Goal: Task Accomplishment & Management: Use online tool/utility

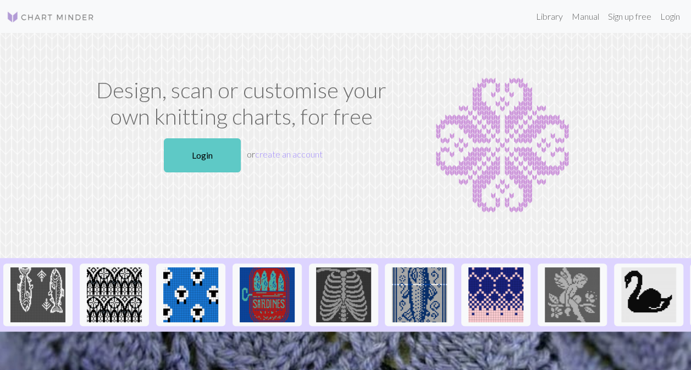
click at [185, 149] on link "Login" at bounding box center [202, 155] width 77 height 34
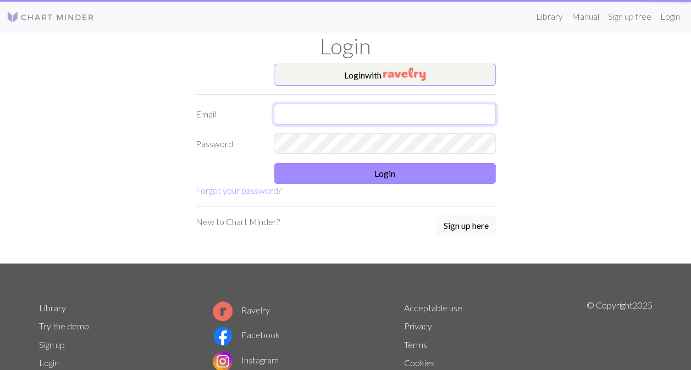
type input "jessy.spencer@gmail.com"
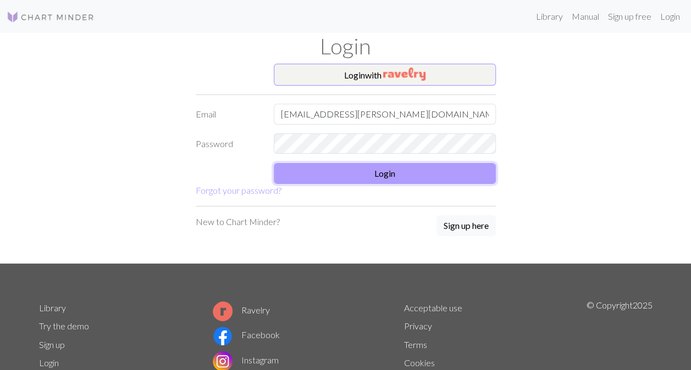
click at [359, 179] on button "Login" at bounding box center [385, 173] width 222 height 21
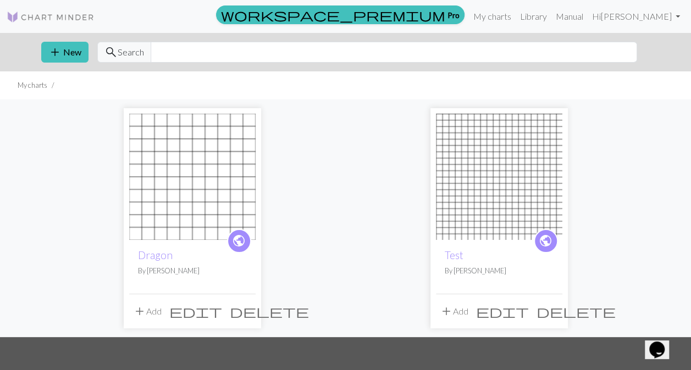
click at [245, 309] on span "delete" at bounding box center [269, 311] width 79 height 15
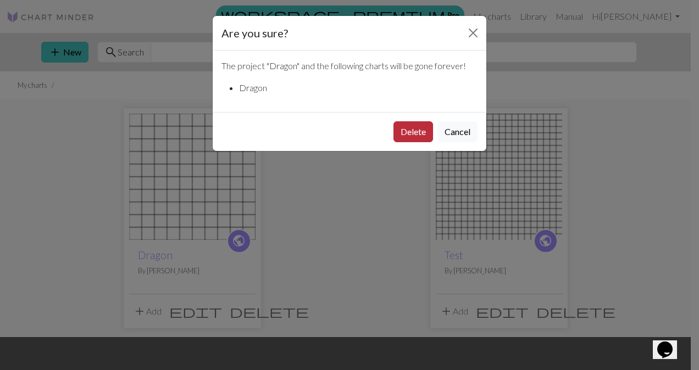
click at [401, 127] on button "Delete" at bounding box center [413, 131] width 40 height 21
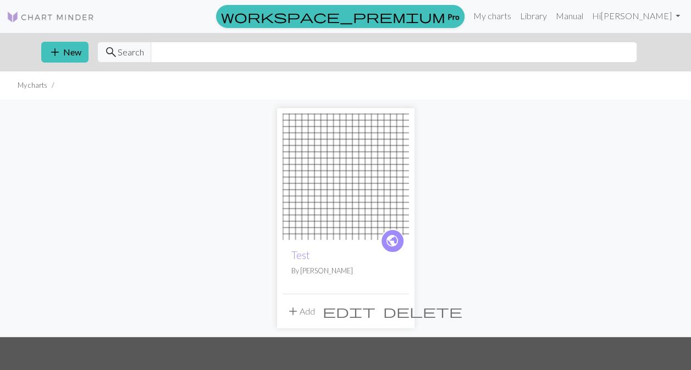
click at [396, 315] on span "delete" at bounding box center [422, 311] width 79 height 15
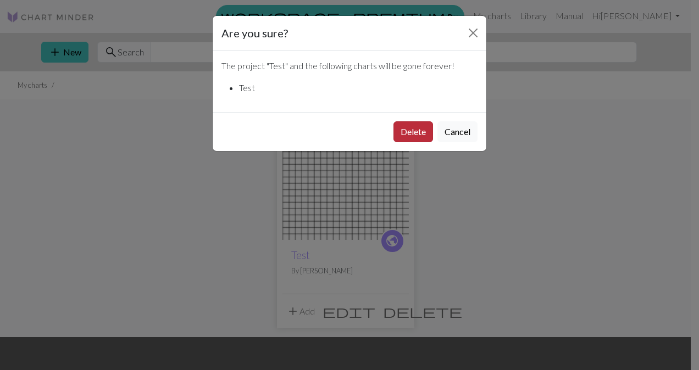
click at [405, 129] on button "Delete" at bounding box center [413, 131] width 40 height 21
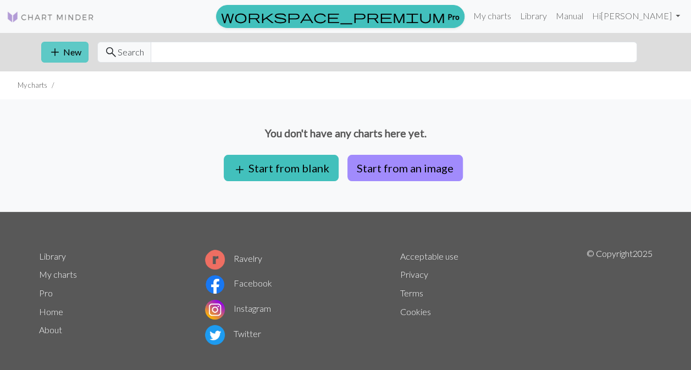
click at [69, 57] on button "add New" at bounding box center [64, 52] width 47 height 21
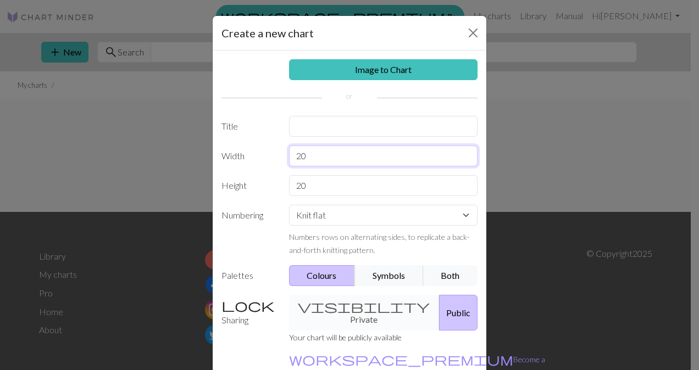
drag, startPoint x: 313, startPoint y: 157, endPoint x: 254, endPoint y: 156, distance: 59.4
click at [254, 156] on div "Width 20" at bounding box center [349, 156] width 269 height 21
type input "60"
drag, startPoint x: 307, startPoint y: 186, endPoint x: 282, endPoint y: 184, distance: 24.8
click at [282, 184] on div "20" at bounding box center [383, 185] width 202 height 21
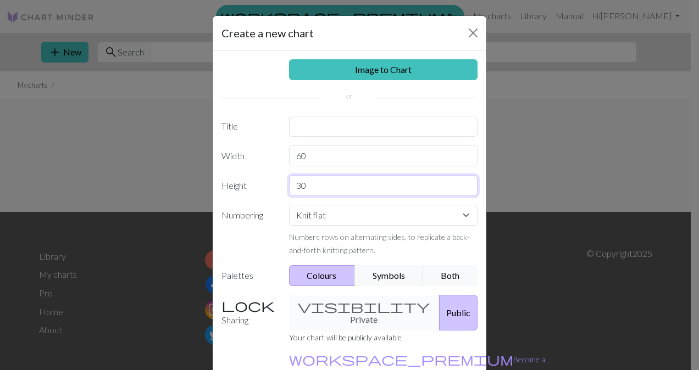
type input "30"
click at [308, 209] on select "Knit flat Knit in the round Lace knitting Cross stitch" at bounding box center [383, 215] width 189 height 21
select select "round"
click at [289, 205] on select "Knit flat Knit in the round Lace knitting Cross stitch" at bounding box center [383, 215] width 189 height 21
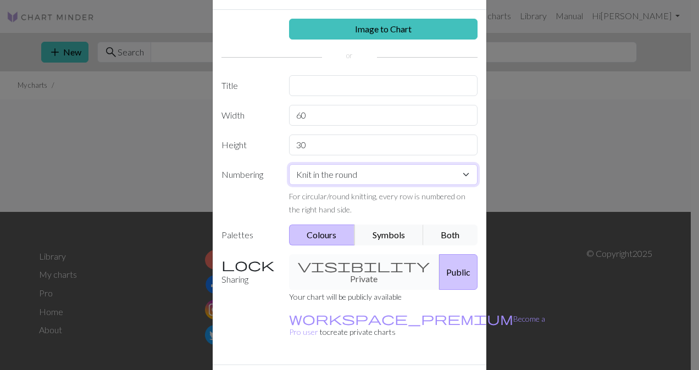
scroll to position [55, 0]
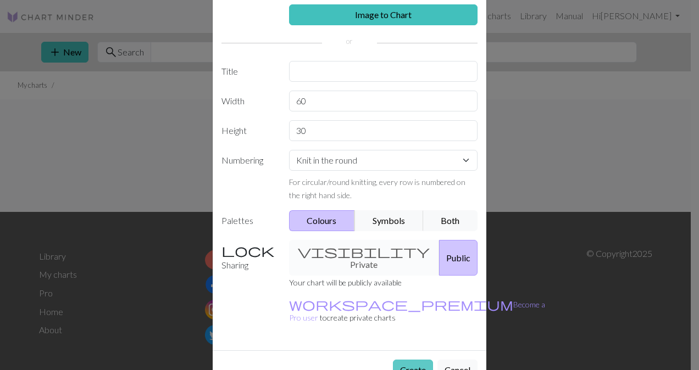
click at [406, 360] on button "Create" at bounding box center [413, 370] width 40 height 21
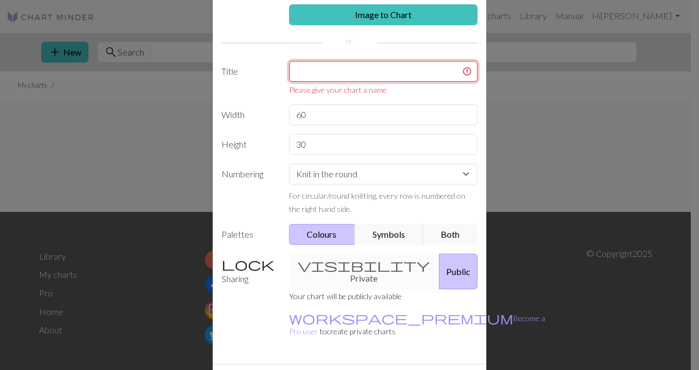
click at [298, 67] on input "text" at bounding box center [383, 71] width 189 height 21
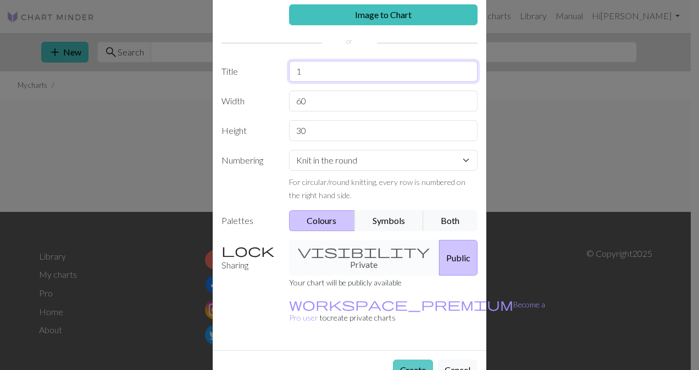
type input "1"
click at [393, 360] on button "Create" at bounding box center [413, 370] width 40 height 21
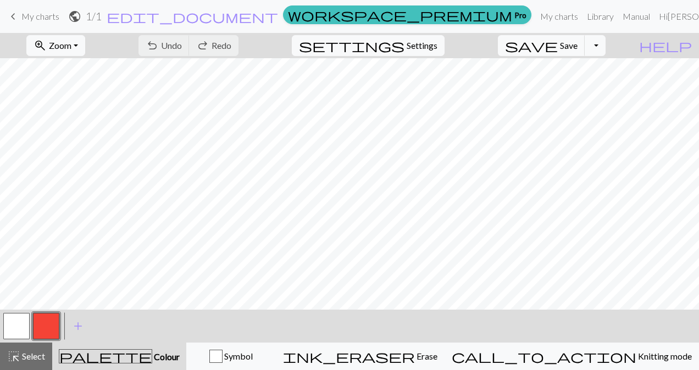
click at [51, 329] on button "button" at bounding box center [46, 326] width 26 height 26
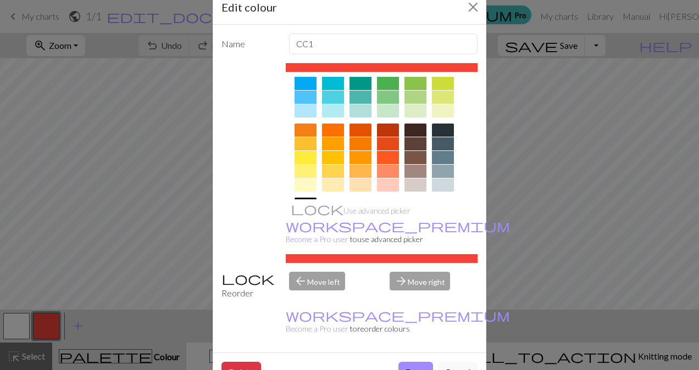
scroll to position [165, 0]
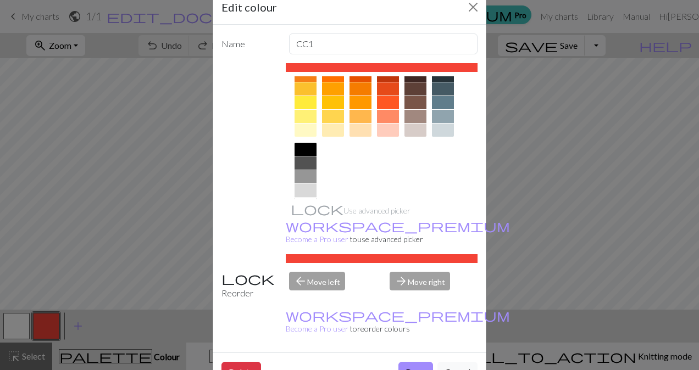
click at [299, 147] on div at bounding box center [306, 149] width 22 height 13
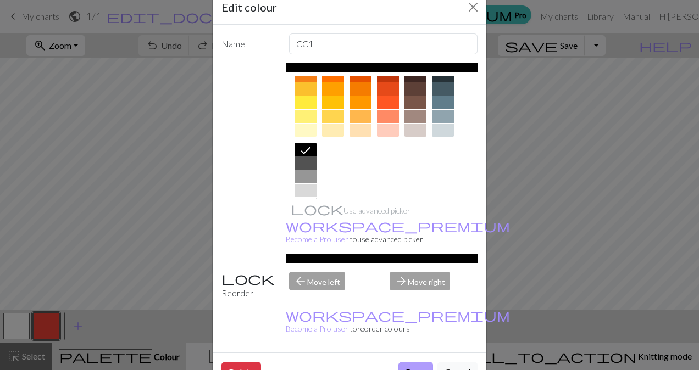
click at [418, 362] on button "Done" at bounding box center [415, 372] width 35 height 21
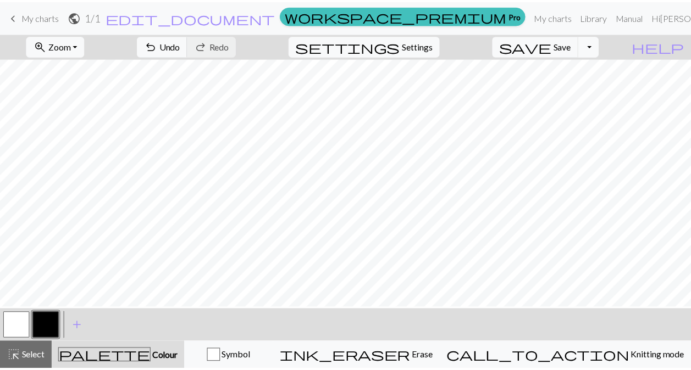
scroll to position [0, 0]
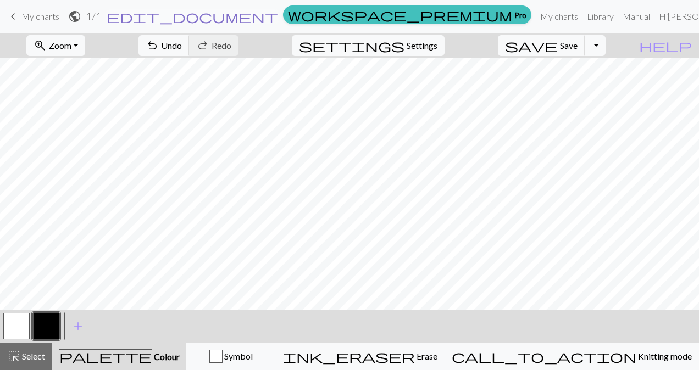
click at [278, 15] on span "edit_document" at bounding box center [192, 16] width 171 height 15
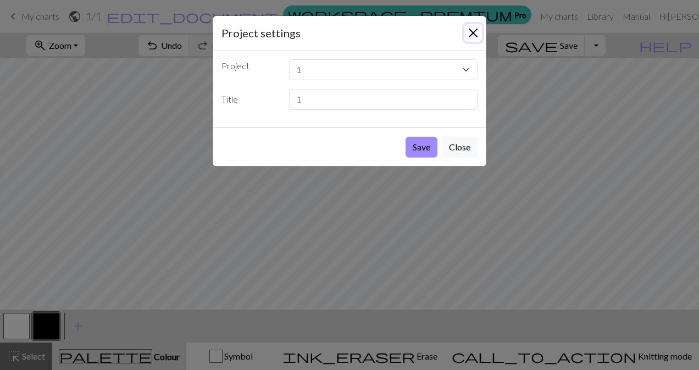
click at [475, 32] on button "Close" at bounding box center [473, 33] width 18 height 18
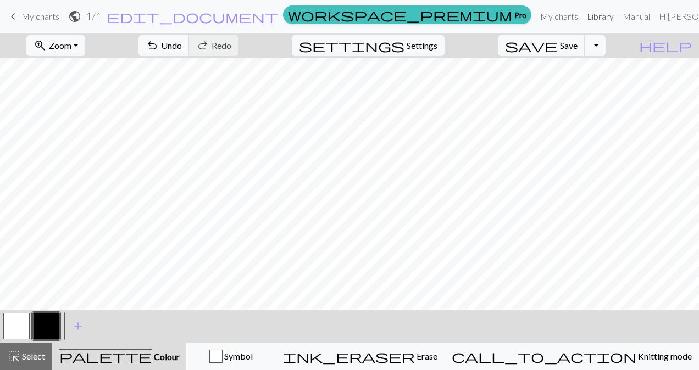
click at [592, 19] on link "Library" at bounding box center [600, 16] width 36 height 22
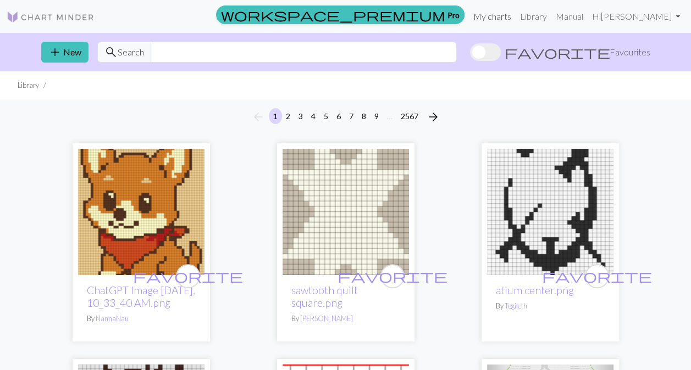
click at [515, 17] on link "My charts" at bounding box center [492, 16] width 47 height 22
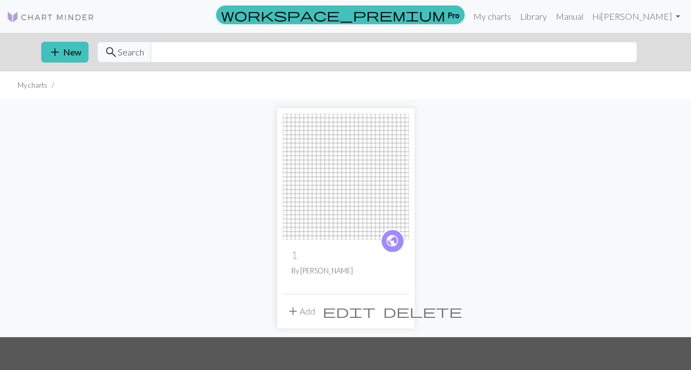
click at [375, 309] on span "edit" at bounding box center [349, 311] width 53 height 15
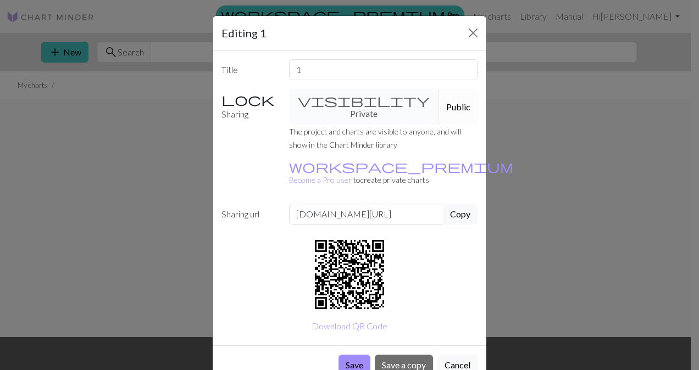
click at [454, 355] on button "Cancel" at bounding box center [457, 365] width 40 height 21
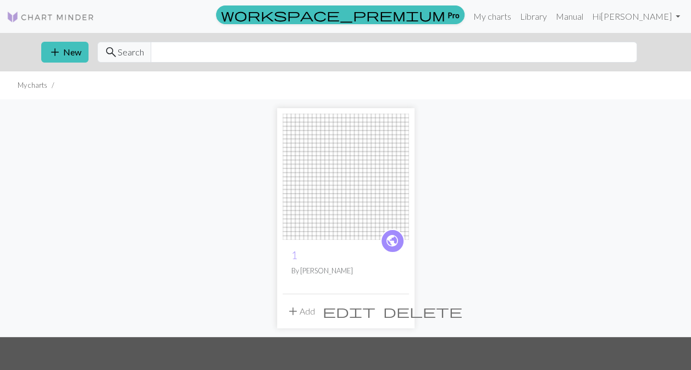
click at [360, 278] on div "public 1 By [PERSON_NAME]" at bounding box center [345, 267] width 126 height 54
click at [315, 173] on img at bounding box center [345, 177] width 126 height 126
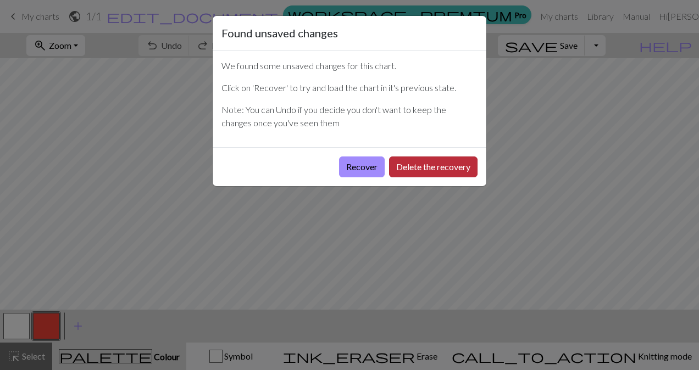
click at [423, 165] on button "Delete the recovery" at bounding box center [433, 167] width 88 height 21
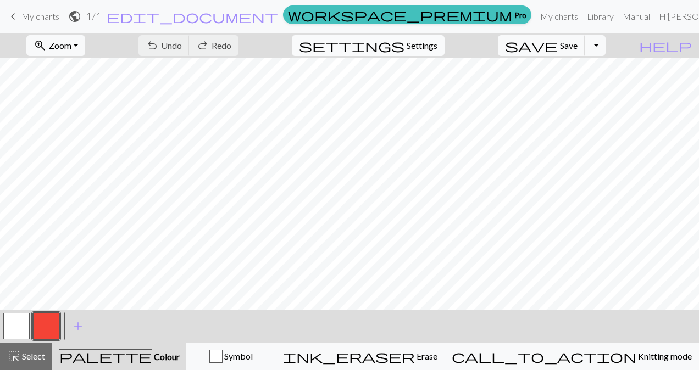
click at [420, 49] on button "settings Settings" at bounding box center [368, 45] width 153 height 21
select select "aran"
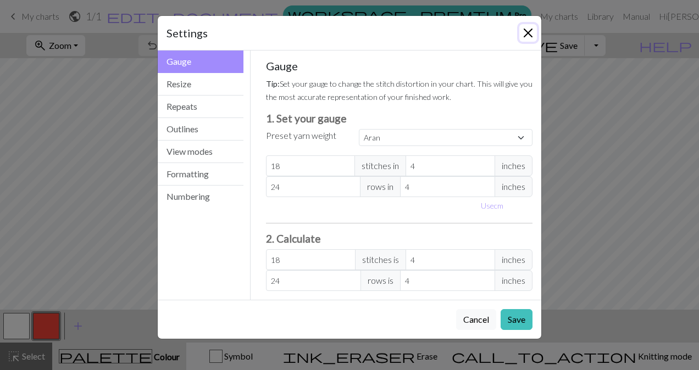
click at [525, 34] on button "Close" at bounding box center [528, 33] width 18 height 18
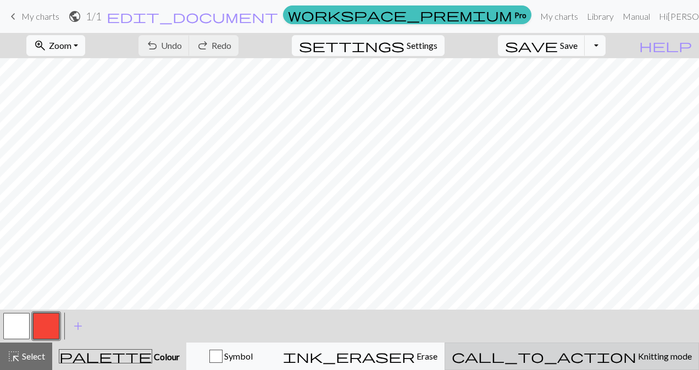
click at [636, 357] on span "Knitting mode" at bounding box center [664, 356] width 56 height 10
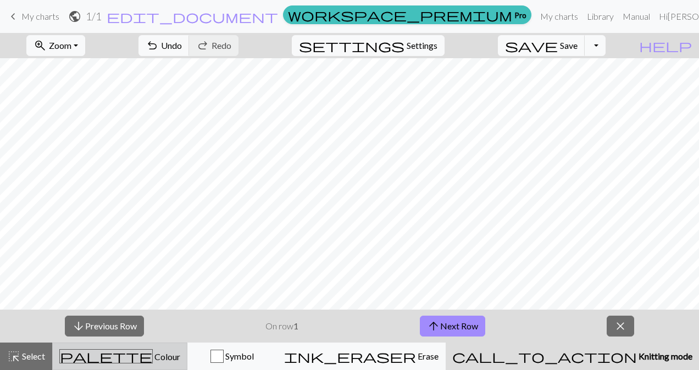
click at [118, 356] on span "palette" at bounding box center [106, 356] width 92 height 15
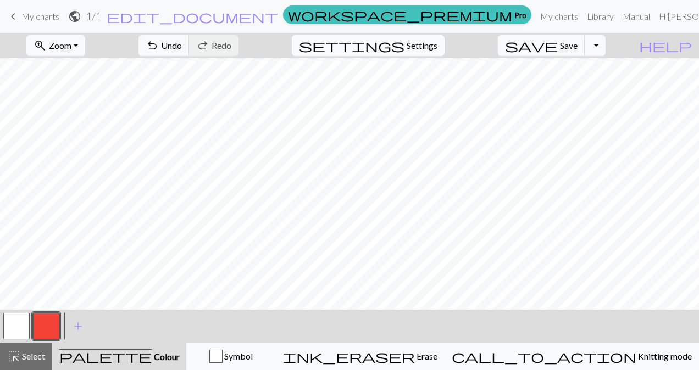
drag, startPoint x: 23, startPoint y: 15, endPoint x: 400, endPoint y: 53, distance: 378.8
click at [23, 15] on span "My charts" at bounding box center [40, 16] width 38 height 10
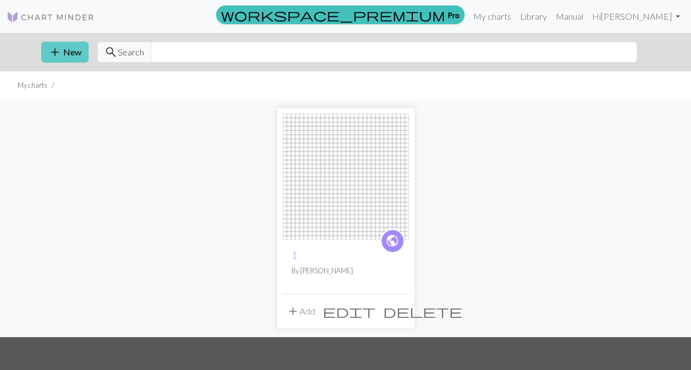
click at [54, 55] on span "add" at bounding box center [54, 52] width 13 height 15
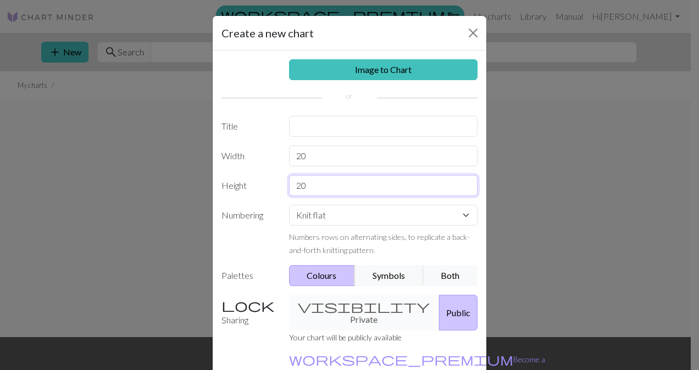
drag, startPoint x: 294, startPoint y: 185, endPoint x: 282, endPoint y: 182, distance: 11.7
click at [282, 182] on div "20" at bounding box center [383, 185] width 202 height 21
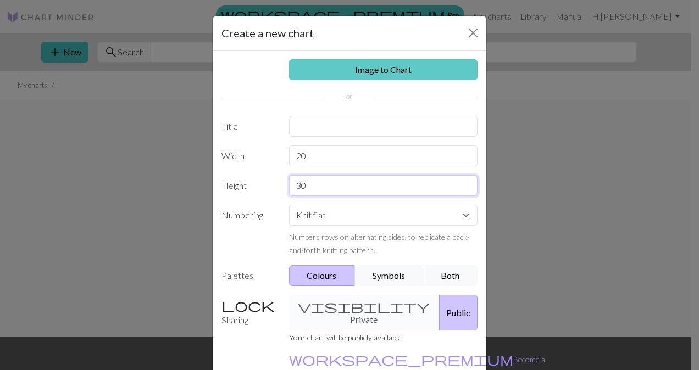
type input "30"
click at [315, 66] on link "Image to Chart" at bounding box center [383, 69] width 189 height 21
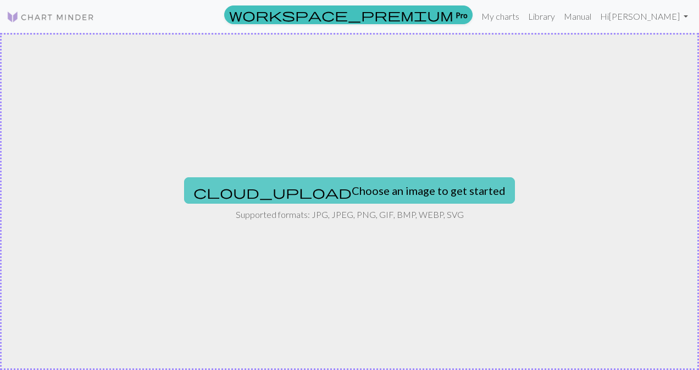
click at [353, 189] on button "cloud_upload Choose an image to get started" at bounding box center [349, 190] width 331 height 26
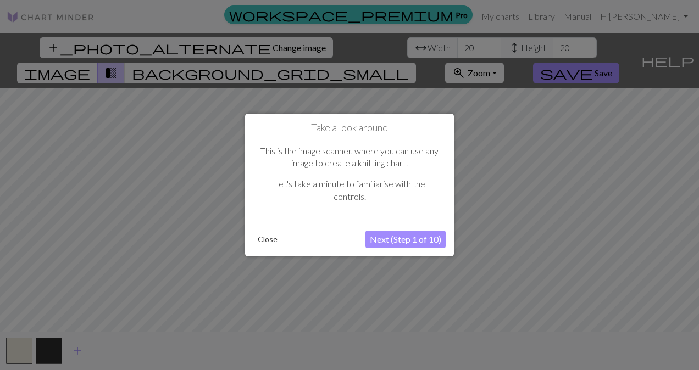
click at [259, 237] on button "Close" at bounding box center [267, 239] width 29 height 16
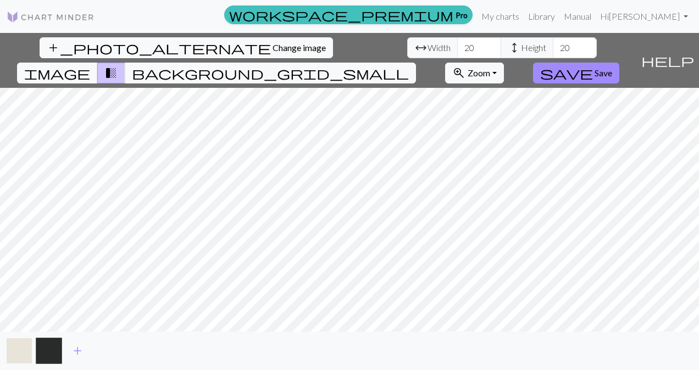
click at [23, 341] on button "button" at bounding box center [19, 351] width 26 height 26
click at [12, 342] on button "button" at bounding box center [19, 351] width 26 height 26
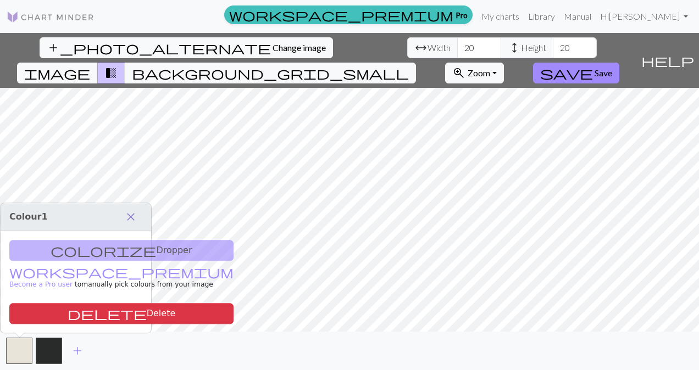
click at [136, 217] on span "close" at bounding box center [130, 216] width 13 height 15
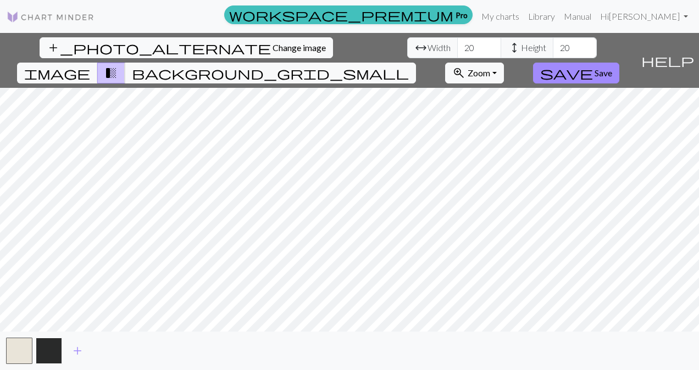
click at [54, 352] on button "button" at bounding box center [49, 351] width 26 height 26
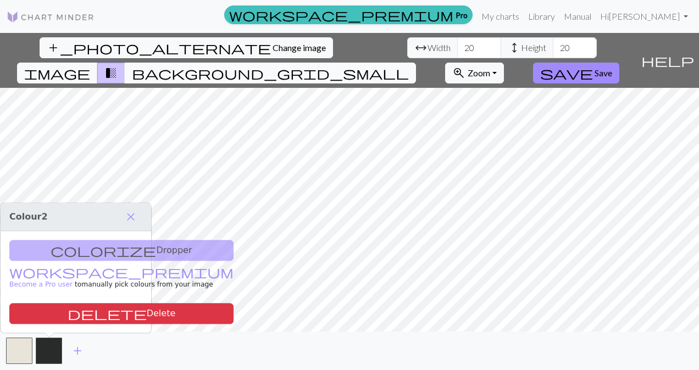
click at [409, 65] on span "background_grid_small" at bounding box center [270, 72] width 277 height 15
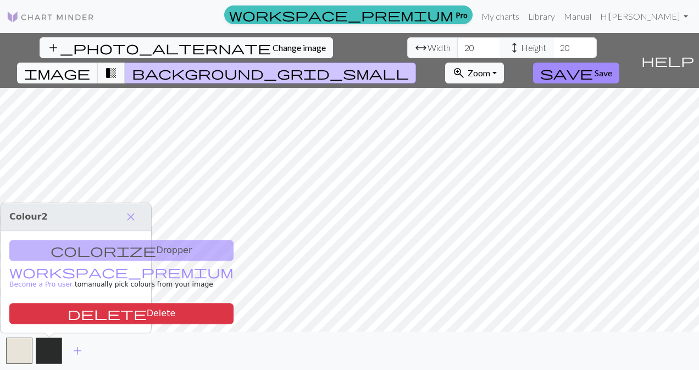
click at [90, 65] on span "image" at bounding box center [57, 72] width 66 height 15
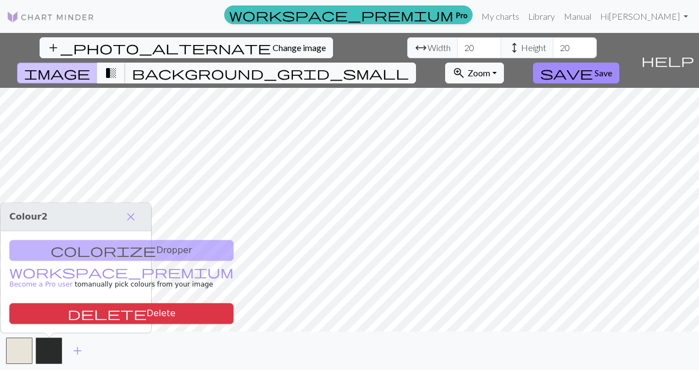
click at [118, 65] on span "transition_fade" at bounding box center [110, 72] width 13 height 15
click at [553, 45] on input "20" at bounding box center [575, 47] width 44 height 21
drag, startPoint x: 306, startPoint y: 49, endPoint x: 299, endPoint y: 52, distance: 7.7
click at [553, 52] on input "30" at bounding box center [575, 47] width 44 height 21
type input "50"
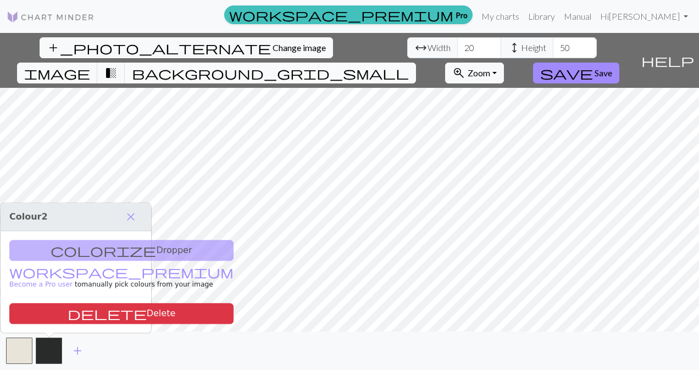
click at [409, 65] on span "background_grid_small" at bounding box center [270, 72] width 277 height 15
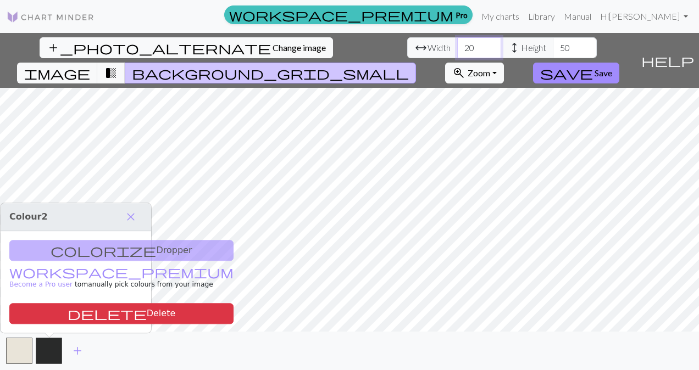
drag, startPoint x: 209, startPoint y: 49, endPoint x: 202, endPoint y: 49, distance: 6.6
click at [457, 49] on input "20" at bounding box center [479, 47] width 44 height 21
drag, startPoint x: 221, startPoint y: 52, endPoint x: 192, endPoint y: 48, distance: 29.9
click at [407, 48] on div "arrow_range Width 30 height Height 50" at bounding box center [502, 47] width 190 height 21
type input "50"
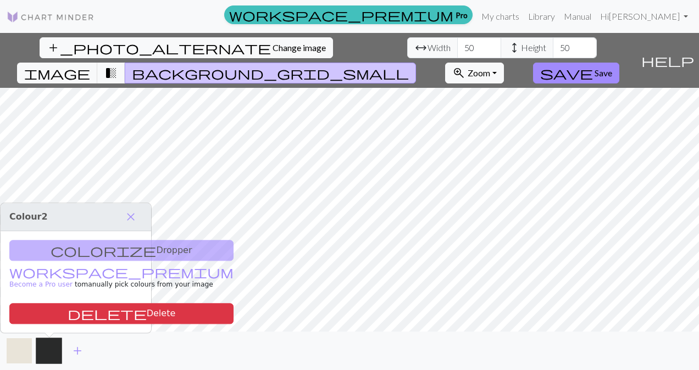
drag, startPoint x: 570, startPoint y: 46, endPoint x: 19, endPoint y: 354, distance: 631.5
click at [19, 354] on button "button" at bounding box center [19, 351] width 26 height 26
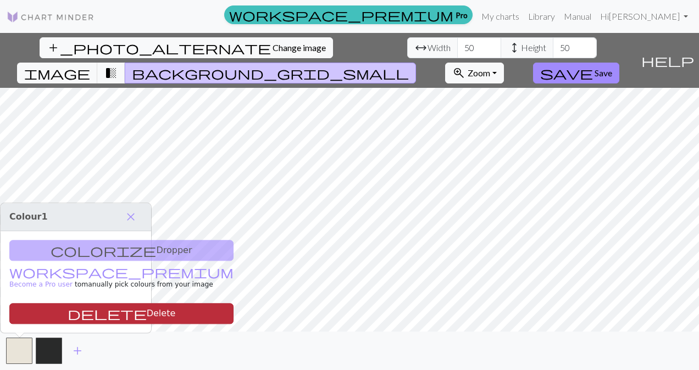
click at [115, 313] on button "delete Delete" at bounding box center [121, 313] width 224 height 21
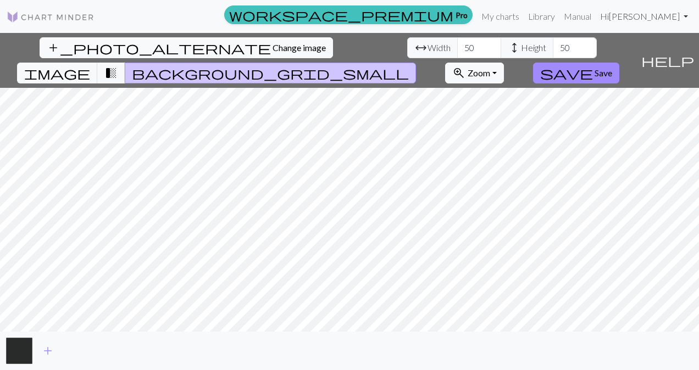
click at [665, 15] on link "Hi [PERSON_NAME]" at bounding box center [644, 16] width 97 height 22
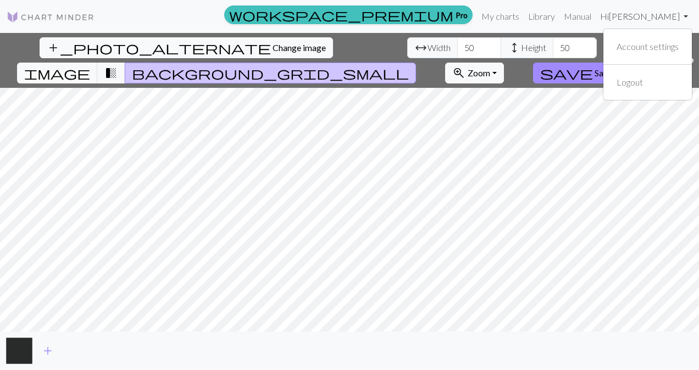
click at [665, 15] on link "Hi [PERSON_NAME]" at bounding box center [644, 16] width 97 height 22
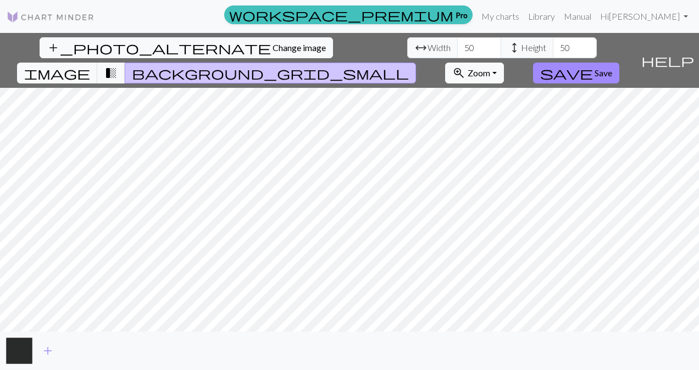
click at [69, 19] on img at bounding box center [51, 16] width 88 height 13
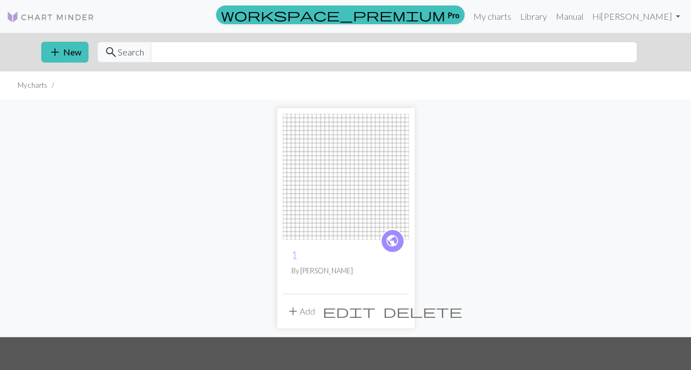
click at [369, 310] on button "edit" at bounding box center [349, 311] width 60 height 21
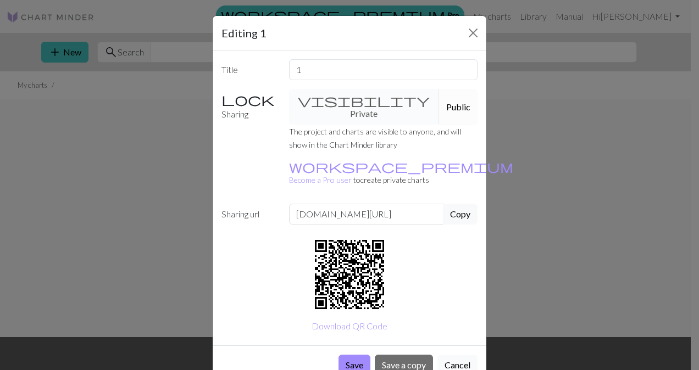
click at [456, 355] on button "Cancel" at bounding box center [457, 365] width 40 height 21
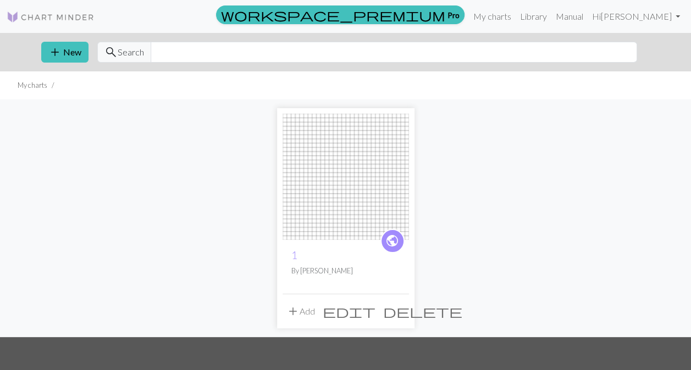
click at [281, 205] on div "public 1 By [PERSON_NAME] add Add edit delete" at bounding box center [345, 218] width 137 height 220
click at [328, 212] on img at bounding box center [345, 177] width 126 height 126
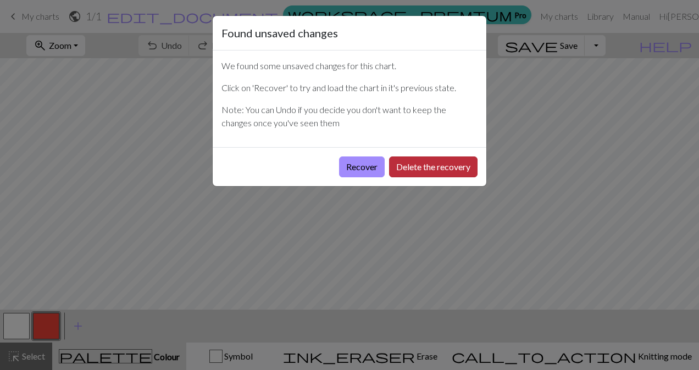
click at [428, 165] on button "Delete the recovery" at bounding box center [433, 167] width 88 height 21
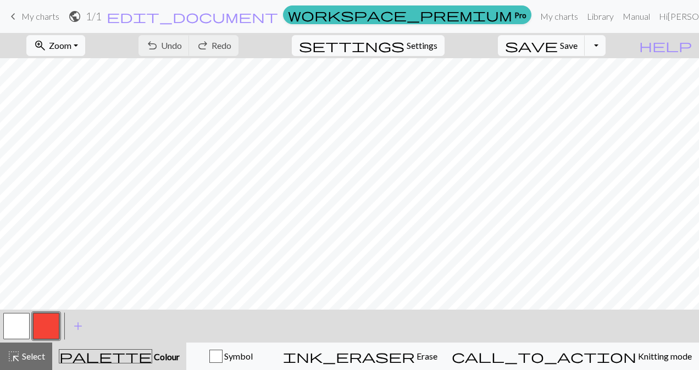
click at [55, 325] on button "button" at bounding box center [46, 326] width 26 height 26
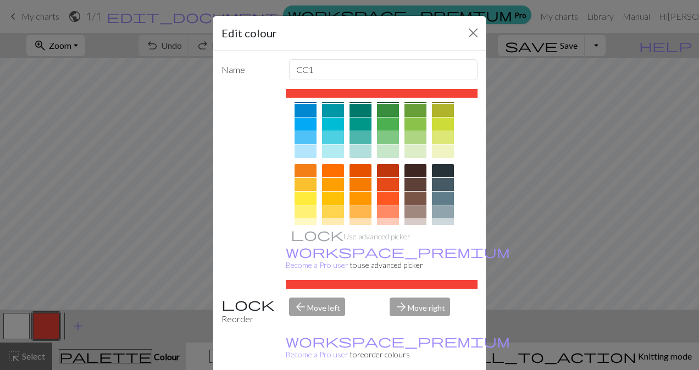
scroll to position [110, 0]
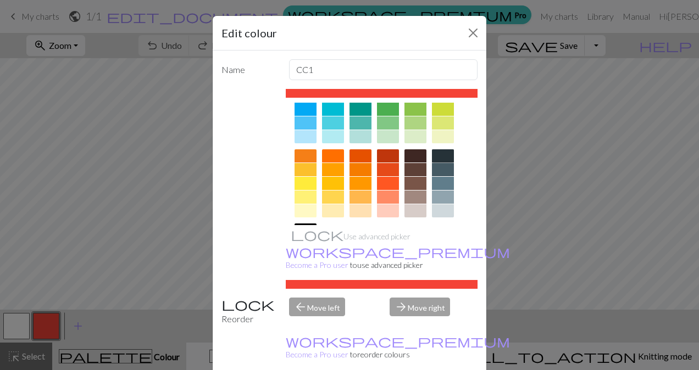
click at [437, 155] on div at bounding box center [443, 155] width 22 height 13
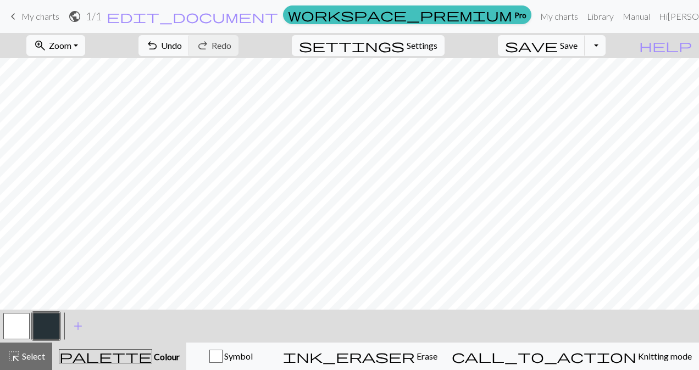
click at [20, 323] on button "button" at bounding box center [16, 326] width 26 height 26
click at [49, 322] on button "button" at bounding box center [46, 326] width 26 height 26
click at [19, 323] on button "button" at bounding box center [16, 326] width 26 height 26
click at [53, 318] on button "button" at bounding box center [46, 326] width 26 height 26
click at [54, 324] on button "button" at bounding box center [46, 326] width 26 height 26
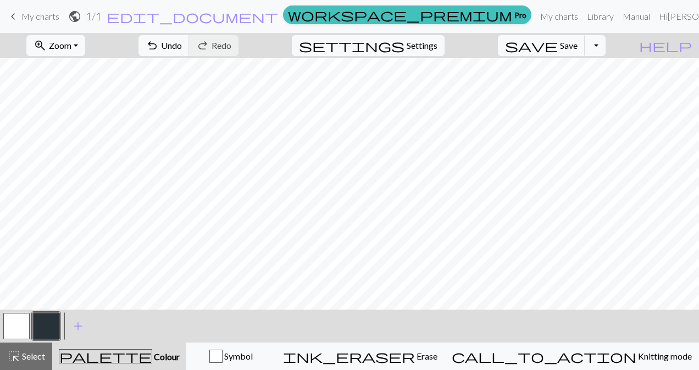
click at [25, 329] on button "button" at bounding box center [16, 326] width 26 height 26
click at [52, 328] on button "button" at bounding box center [46, 326] width 26 height 26
drag, startPoint x: 24, startPoint y: 330, endPoint x: 21, endPoint y: 309, distance: 21.1
click at [23, 325] on button "button" at bounding box center [16, 326] width 26 height 26
click at [46, 328] on button "button" at bounding box center [46, 326] width 26 height 26
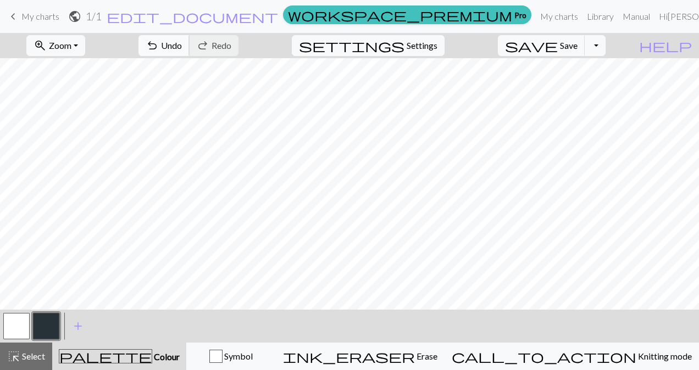
click at [182, 48] on span "Undo" at bounding box center [171, 45] width 21 height 10
click at [182, 47] on span "Undo" at bounding box center [171, 45] width 21 height 10
drag, startPoint x: 240, startPoint y: 47, endPoint x: 252, endPoint y: 52, distance: 13.1
click at [182, 49] on span "Undo" at bounding box center [171, 45] width 21 height 10
click at [159, 46] on span "undo" at bounding box center [152, 45] width 13 height 15
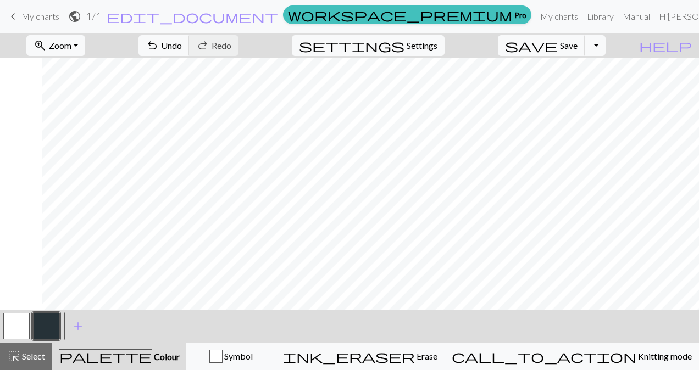
scroll to position [0, 245]
click at [13, 321] on button "button" at bounding box center [16, 326] width 26 height 26
click at [58, 326] on button "button" at bounding box center [46, 326] width 26 height 26
click at [159, 41] on span "undo" at bounding box center [152, 45] width 13 height 15
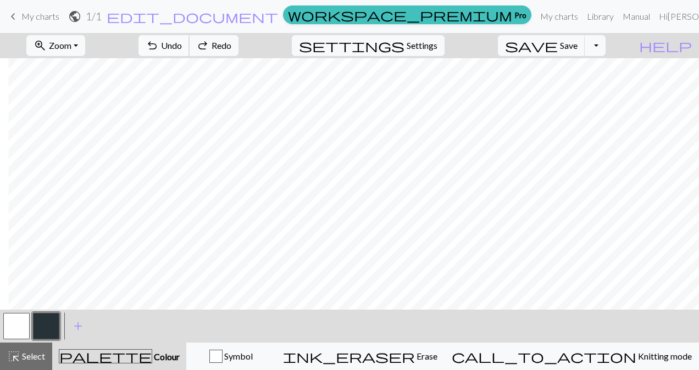
click at [159, 41] on span "undo" at bounding box center [152, 45] width 13 height 15
click at [159, 43] on span "undo" at bounding box center [152, 45] width 13 height 15
click at [190, 43] on button "undo Undo Undo" at bounding box center [163, 45] width 51 height 21
click at [12, 328] on button "button" at bounding box center [16, 326] width 26 height 26
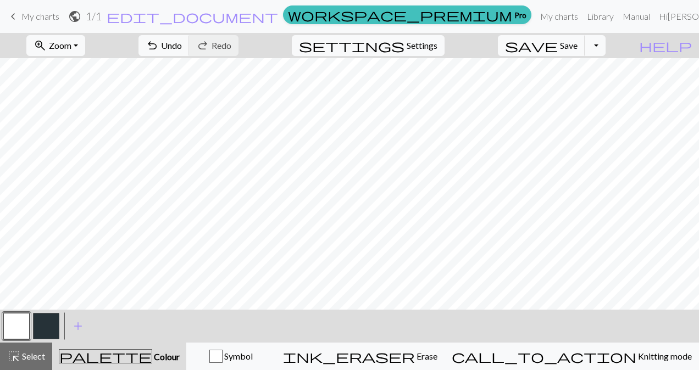
click at [53, 320] on button "button" at bounding box center [46, 326] width 26 height 26
click at [159, 47] on span "undo" at bounding box center [152, 45] width 13 height 15
click at [159, 46] on span "undo" at bounding box center [152, 45] width 13 height 15
click at [159, 42] on span "undo" at bounding box center [152, 45] width 13 height 15
click at [182, 45] on span "Undo" at bounding box center [171, 45] width 21 height 10
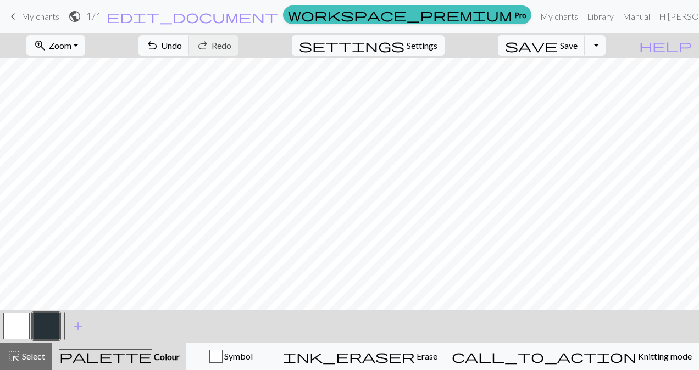
click at [12, 322] on button "button" at bounding box center [16, 326] width 26 height 26
click at [49, 325] on button "button" at bounding box center [46, 326] width 26 height 26
click at [24, 326] on button "button" at bounding box center [16, 326] width 26 height 26
drag, startPoint x: 53, startPoint y: 321, endPoint x: 61, endPoint y: 302, distance: 20.2
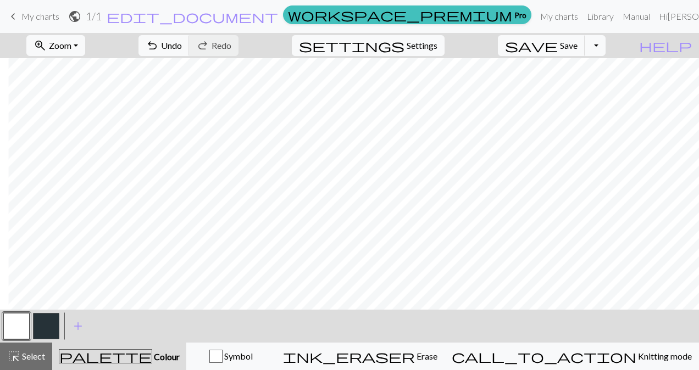
click at [53, 320] on button "button" at bounding box center [46, 326] width 26 height 26
click at [159, 49] on span "undo" at bounding box center [152, 45] width 13 height 15
click at [20, 328] on button "button" at bounding box center [16, 326] width 26 height 26
click at [53, 325] on button "button" at bounding box center [46, 326] width 26 height 26
click at [19, 324] on button "button" at bounding box center [16, 326] width 26 height 26
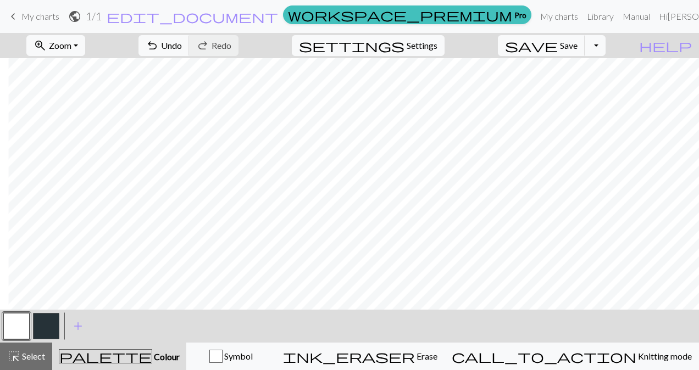
click at [46, 324] on button "button" at bounding box center [46, 326] width 26 height 26
click at [159, 42] on span "undo" at bounding box center [152, 45] width 13 height 15
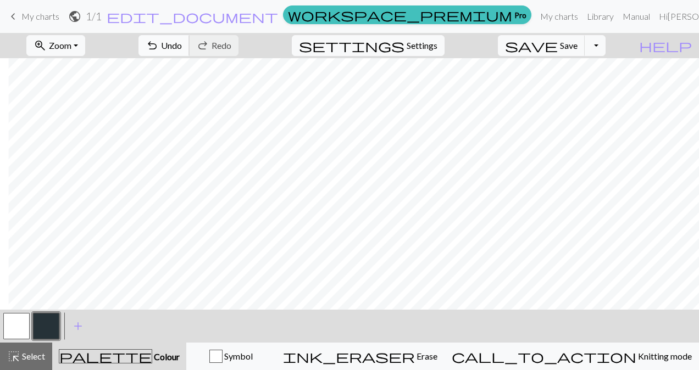
click at [182, 48] on span "Undo" at bounding box center [171, 45] width 21 height 10
click at [182, 47] on span "Undo" at bounding box center [171, 45] width 21 height 10
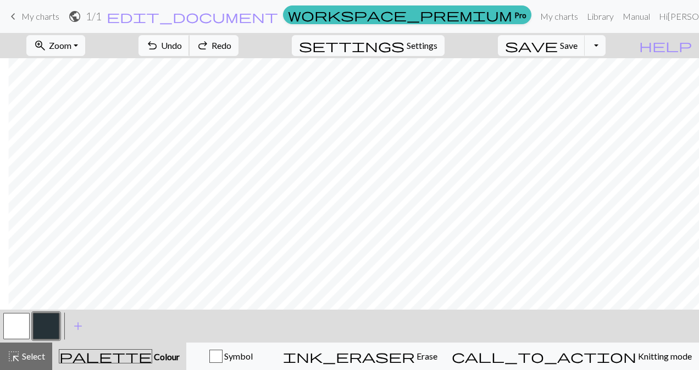
click at [182, 47] on span "Undo" at bounding box center [171, 45] width 21 height 10
click at [182, 42] on span "Undo" at bounding box center [171, 45] width 21 height 10
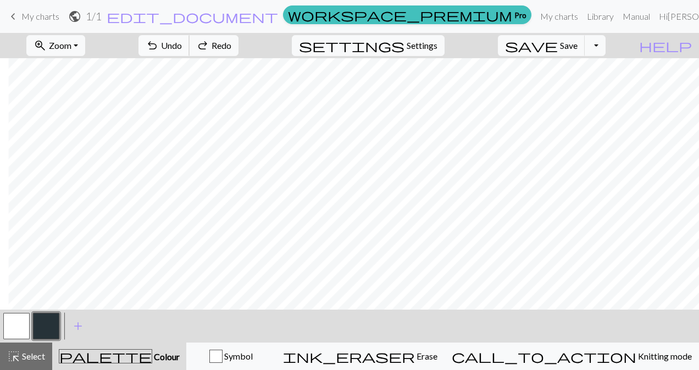
click at [182, 42] on span "Undo" at bounding box center [171, 45] width 21 height 10
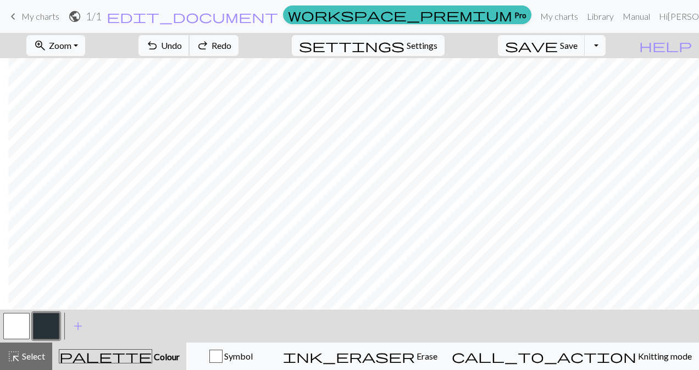
click at [182, 42] on span "Undo" at bounding box center [171, 45] width 21 height 10
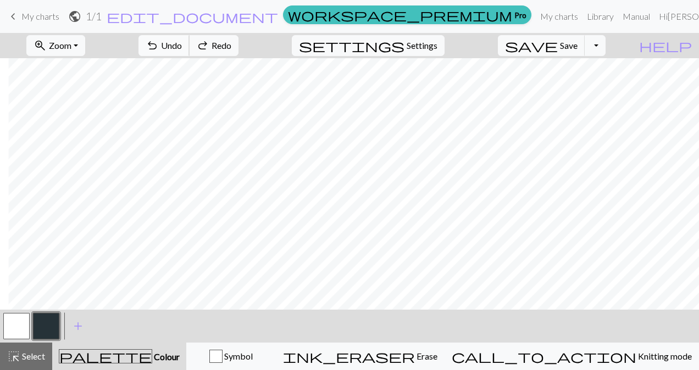
click at [182, 42] on span "Undo" at bounding box center [171, 45] width 21 height 10
click at [85, 41] on button "zoom_in Zoom Zoom" at bounding box center [55, 45] width 59 height 21
click at [91, 73] on button "Fit all" at bounding box center [70, 69] width 87 height 18
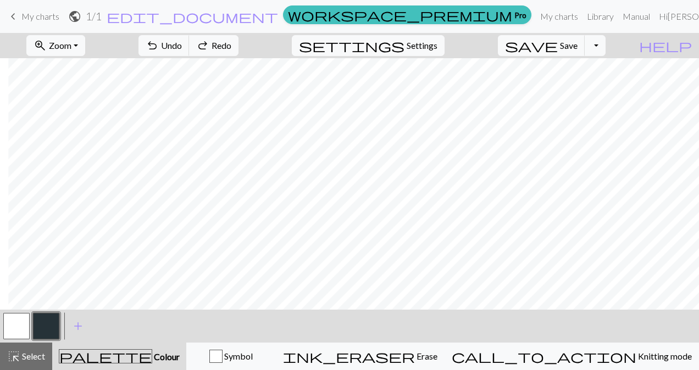
click at [23, 329] on button "button" at bounding box center [16, 326] width 26 height 26
